Goal: Transaction & Acquisition: Purchase product/service

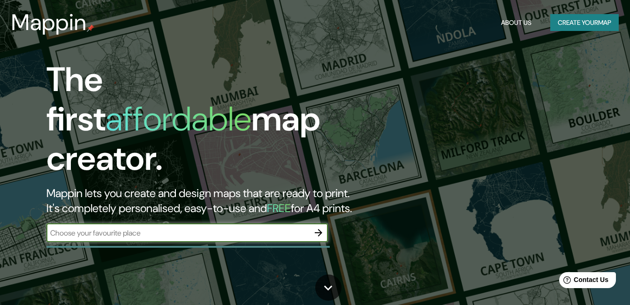
click at [232, 228] on input "text" at bounding box center [177, 233] width 263 height 11
type input "México"
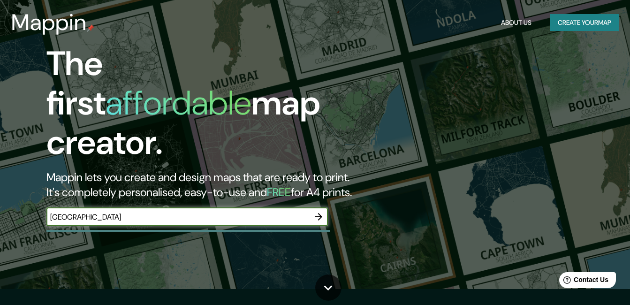
scroll to position [29, 0]
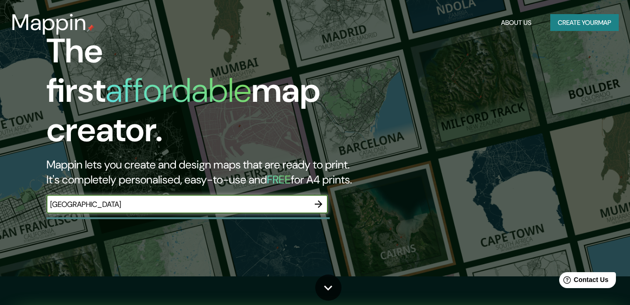
click at [322, 198] on icon "button" at bounding box center [318, 203] width 11 height 11
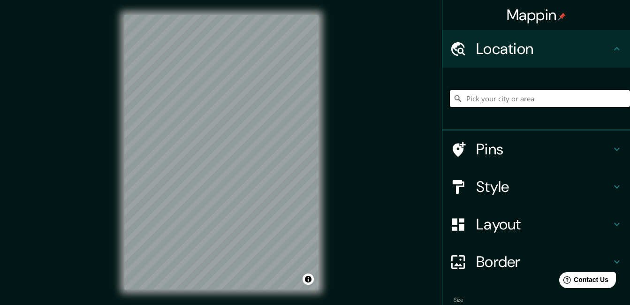
click at [508, 101] on input "Pick your city or area" at bounding box center [540, 98] width 180 height 17
click at [342, 119] on div "Mappin Location Pins Style Layout Border Choose a border. Hint : you can make l…" at bounding box center [315, 160] width 630 height 320
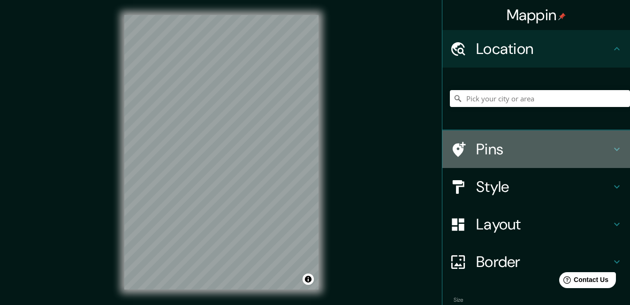
click at [484, 154] on h4 "Pins" at bounding box center [543, 149] width 135 height 19
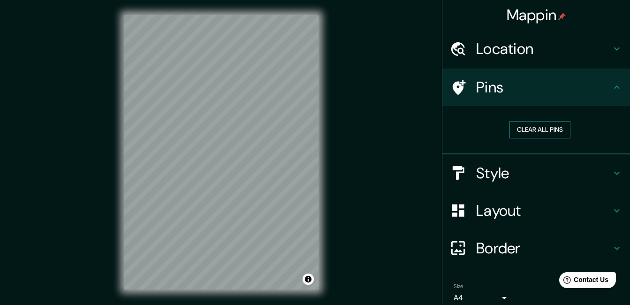
click at [524, 127] on button "Clear all pins" at bounding box center [540, 129] width 61 height 17
click at [523, 180] on h4 "Style" at bounding box center [543, 173] width 135 height 19
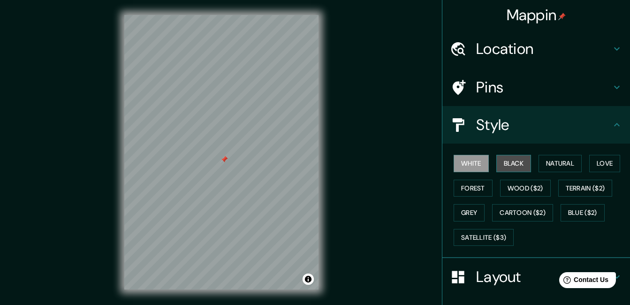
click at [503, 158] on button "Black" at bounding box center [513, 163] width 35 height 17
click at [469, 162] on button "White" at bounding box center [471, 163] width 35 height 17
click at [560, 163] on button "Natural" at bounding box center [560, 163] width 43 height 17
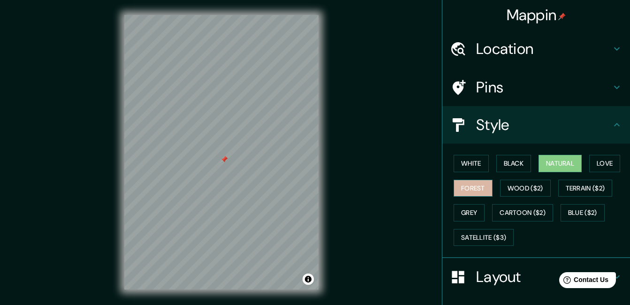
click at [477, 188] on button "Forest" at bounding box center [473, 188] width 39 height 17
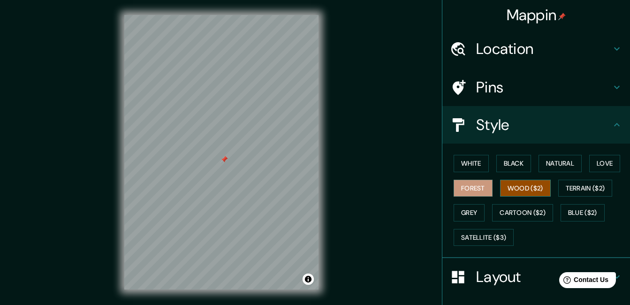
click at [527, 185] on button "Wood ($2)" at bounding box center [525, 188] width 51 height 17
click at [592, 187] on button "Terrain ($2)" at bounding box center [585, 188] width 54 height 17
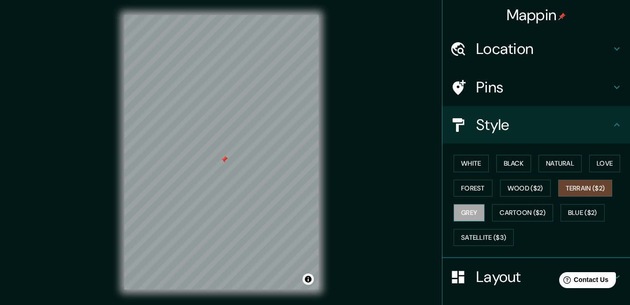
click at [470, 207] on button "Grey" at bounding box center [469, 212] width 31 height 17
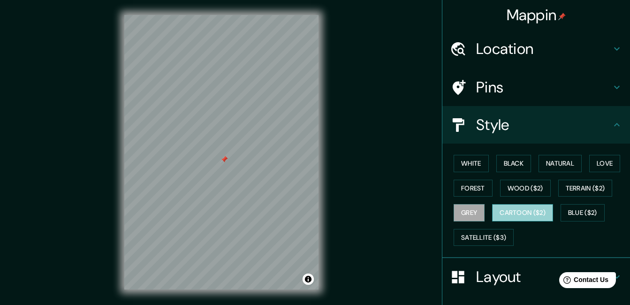
click at [519, 215] on button "Cartoon ($2)" at bounding box center [522, 212] width 61 height 17
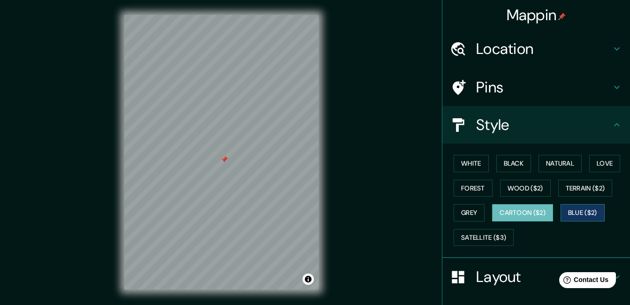
click at [578, 216] on button "Blue ($2)" at bounding box center [583, 212] width 44 height 17
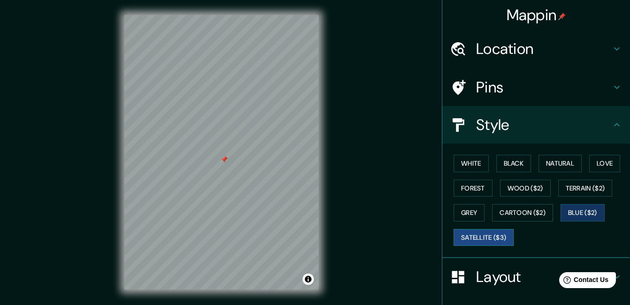
click at [494, 231] on button "Satellite ($3)" at bounding box center [484, 237] width 60 height 17
click at [467, 161] on button "White" at bounding box center [471, 163] width 35 height 17
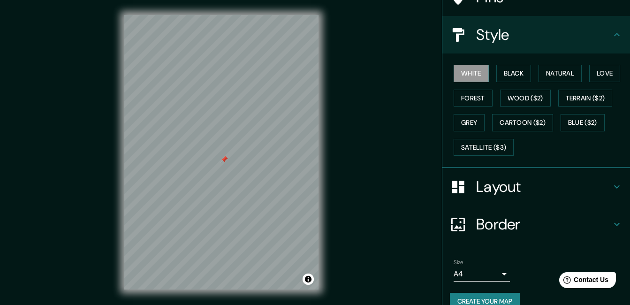
scroll to position [107, 0]
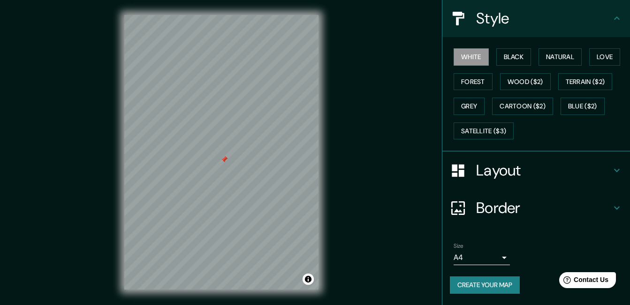
click at [487, 283] on button "Create your map" at bounding box center [485, 284] width 70 height 17
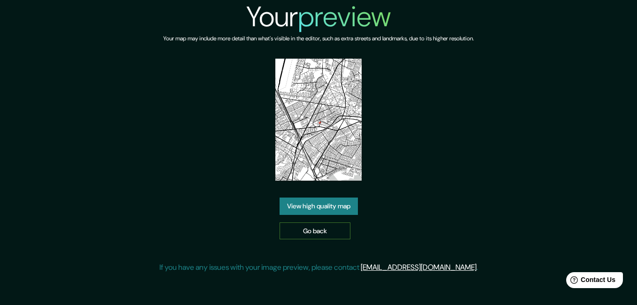
click at [319, 231] on link "Go back" at bounding box center [315, 230] width 71 height 17
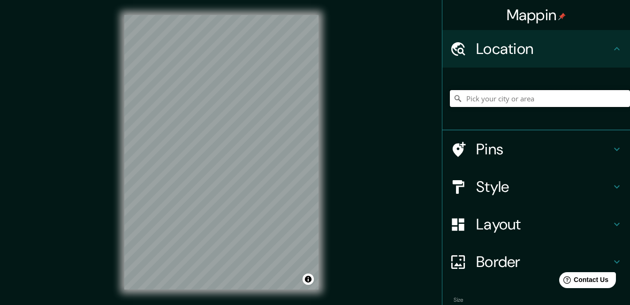
click at [488, 96] on input "Pick your city or area" at bounding box center [540, 98] width 180 height 17
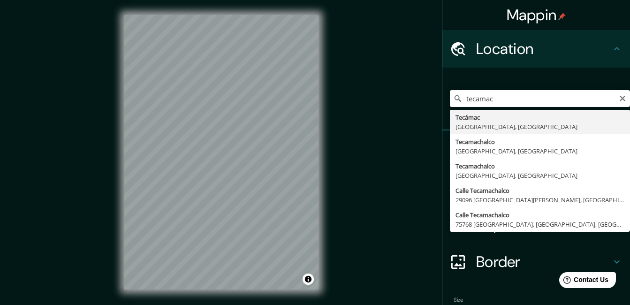
type input "Tecámac, Estado de México, México"
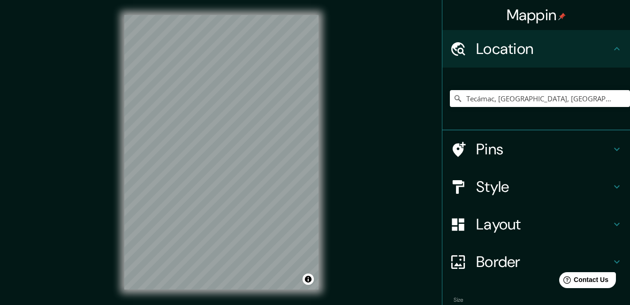
click at [379, 149] on div "Mappin Location Tecámac, Estado de México, México Pins Style Layout Border Choo…" at bounding box center [315, 160] width 630 height 320
click at [121, 143] on div "© Mapbox © OpenStreetMap Improve this map" at bounding box center [221, 152] width 224 height 304
click at [502, 152] on h4 "Pins" at bounding box center [543, 149] width 135 height 19
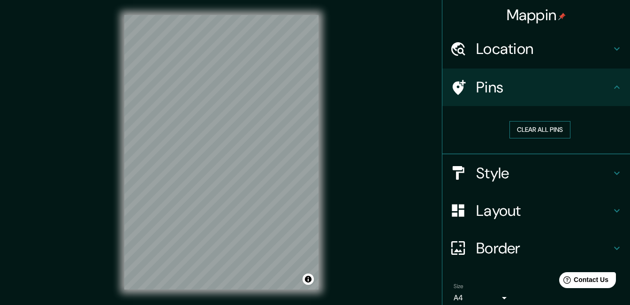
click at [524, 130] on button "Clear all pins" at bounding box center [540, 129] width 61 height 17
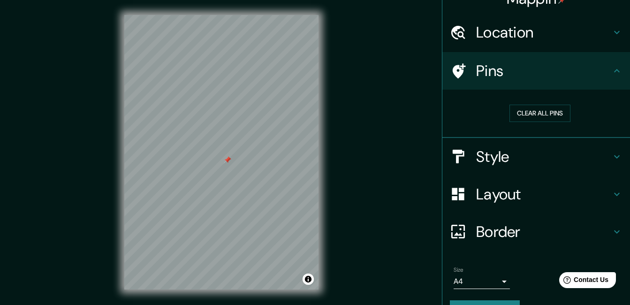
scroll to position [40, 0]
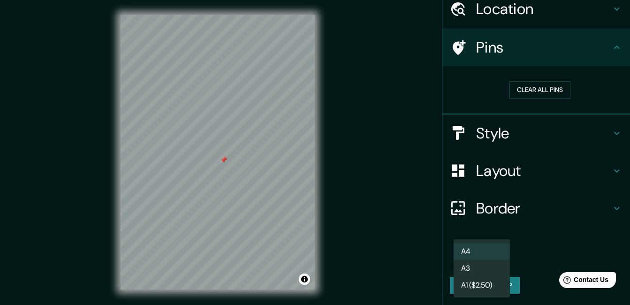
click at [496, 260] on body "Mappin Location Tecámac, Estado de México, México Pins Clear all pins Style Lay…" at bounding box center [315, 152] width 630 height 305
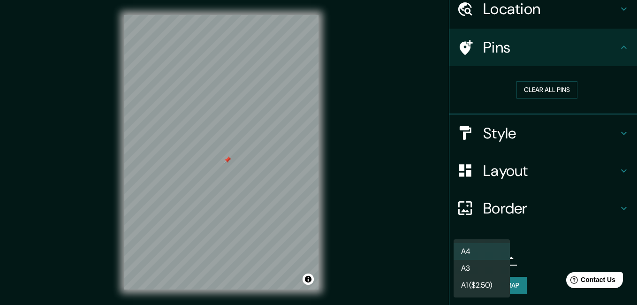
click at [533, 257] on div at bounding box center [318, 152] width 637 height 305
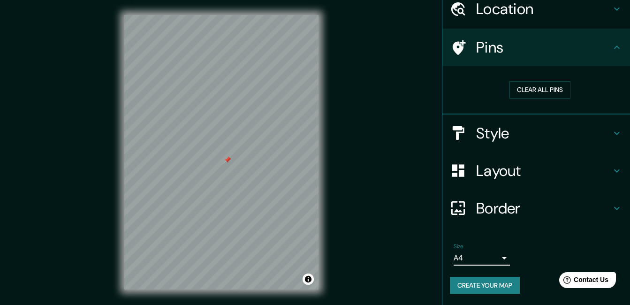
click at [499, 260] on body "Mappin Location Tecámac, Estado de México, México Pins Clear all pins Style Lay…" at bounding box center [315, 152] width 630 height 305
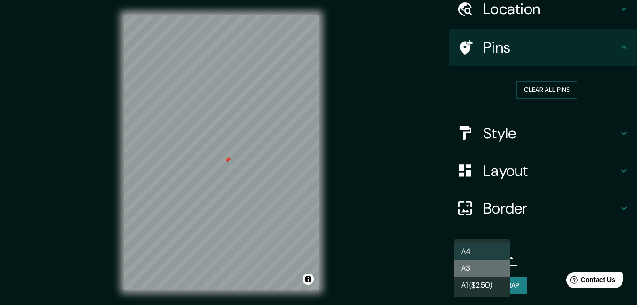
click at [490, 264] on li "A3" at bounding box center [482, 268] width 56 height 17
type input "a4"
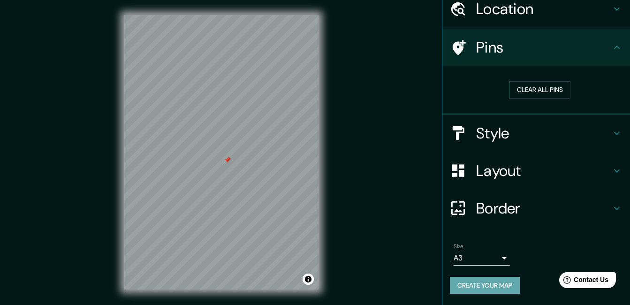
click at [501, 282] on button "Create your map" at bounding box center [485, 285] width 70 height 17
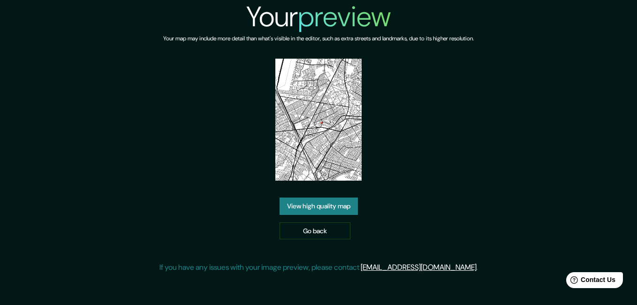
click at [324, 200] on link "View high quality map" at bounding box center [319, 206] width 78 height 17
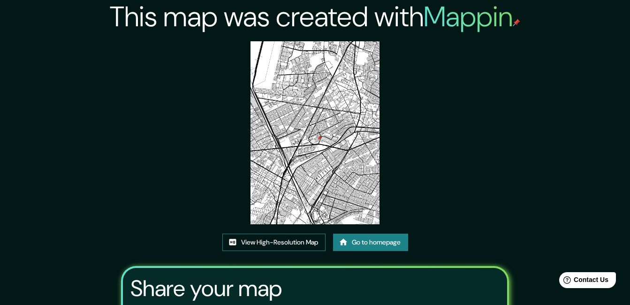
click at [271, 241] on link "View High-Resolution Map" at bounding box center [273, 242] width 103 height 17
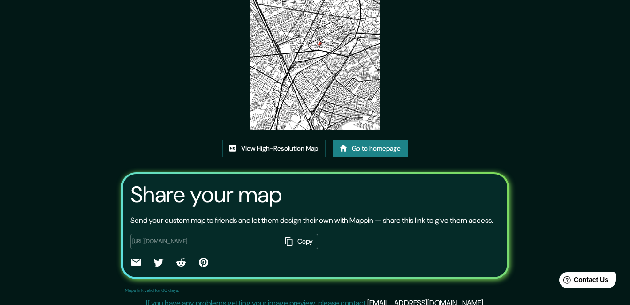
scroll to position [89, 0]
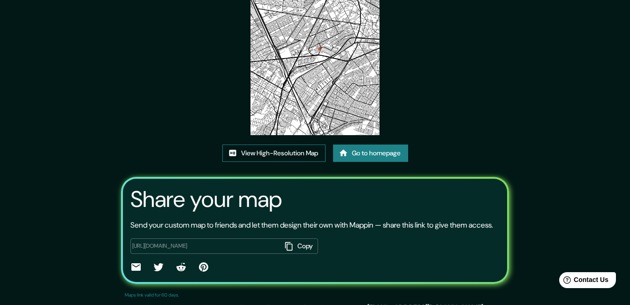
click at [305, 152] on link "View High-Resolution Map" at bounding box center [273, 153] width 103 height 17
